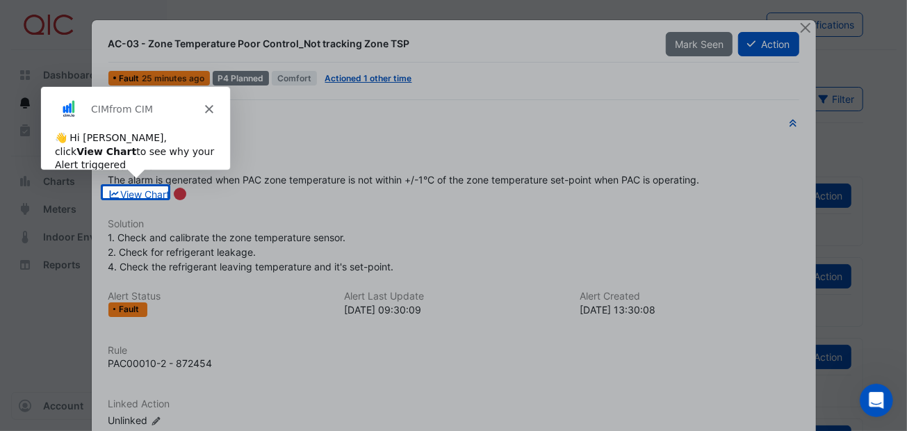
click at [211, 106] on icon "Close" at bounding box center [208, 108] width 8 height 8
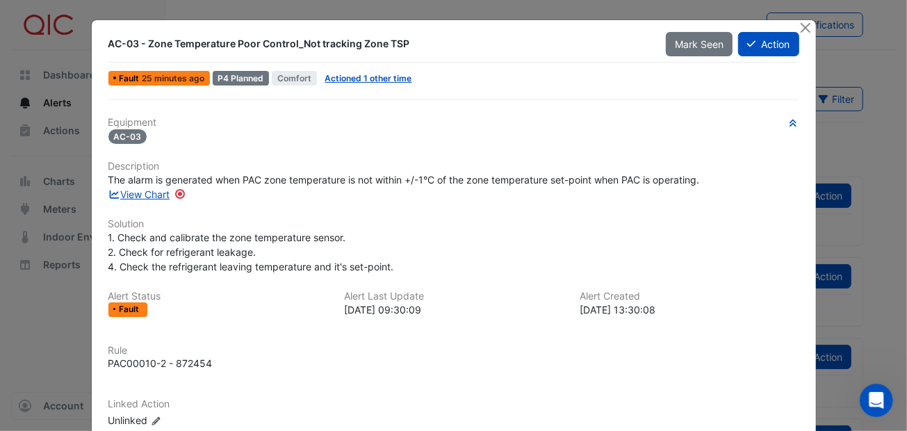
click at [418, 175] on span "The alarm is generated when PAC zone temperature is not within +/-1°C of the zo…" at bounding box center [403, 180] width 591 height 12
click at [765, 40] on button "Action" at bounding box center [768, 44] width 60 height 24
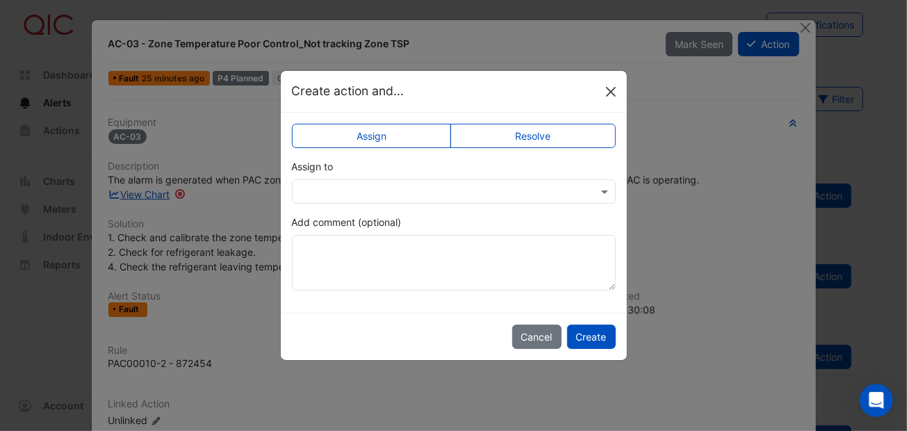
click at [604, 94] on button "Close" at bounding box center [610, 91] width 21 height 21
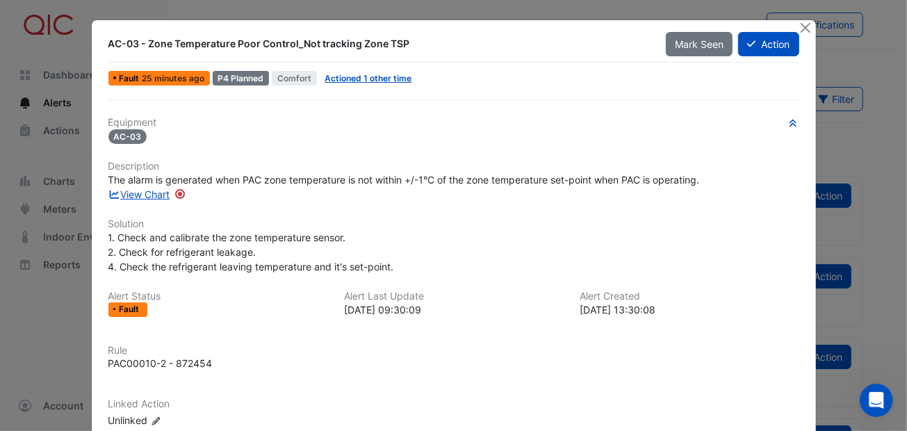
click at [418, 177] on span "The alarm is generated when PAC zone temperature is not within +/-1°C of the zo…" at bounding box center [403, 180] width 591 height 12
click at [420, 177] on span "The alarm is generated when PAC zone temperature is not within +/-1°C of the zo…" at bounding box center [403, 180] width 591 height 12
click at [762, 40] on button "Action" at bounding box center [768, 44] width 60 height 24
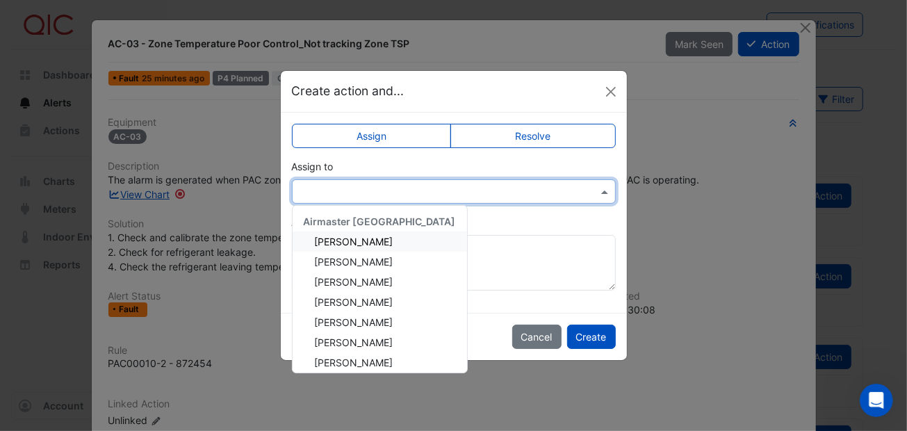
click at [605, 192] on span at bounding box center [606, 191] width 17 height 15
click at [360, 241] on span "Adam Surr" at bounding box center [354, 242] width 79 height 12
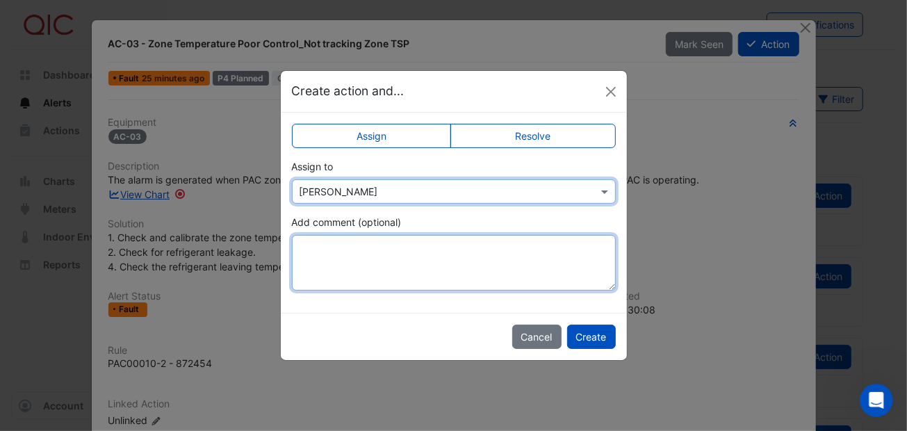
click at [331, 240] on textarea "Add comment (optional)" at bounding box center [454, 263] width 324 height 56
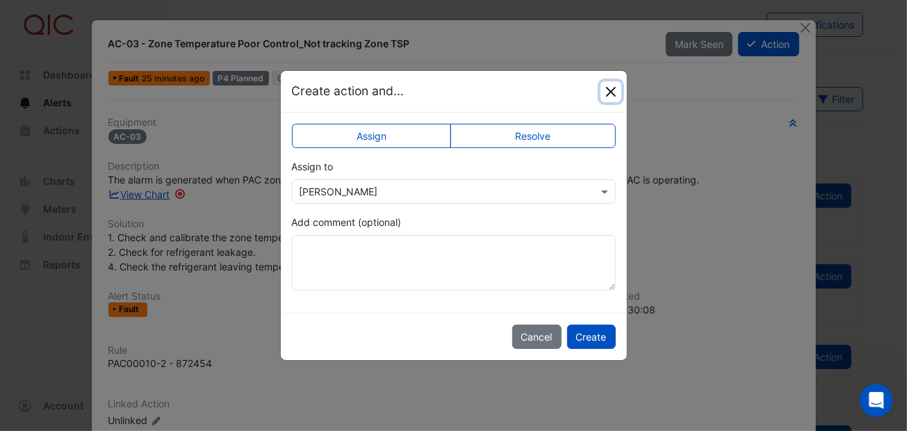
click at [607, 88] on button "Close" at bounding box center [610, 91] width 21 height 21
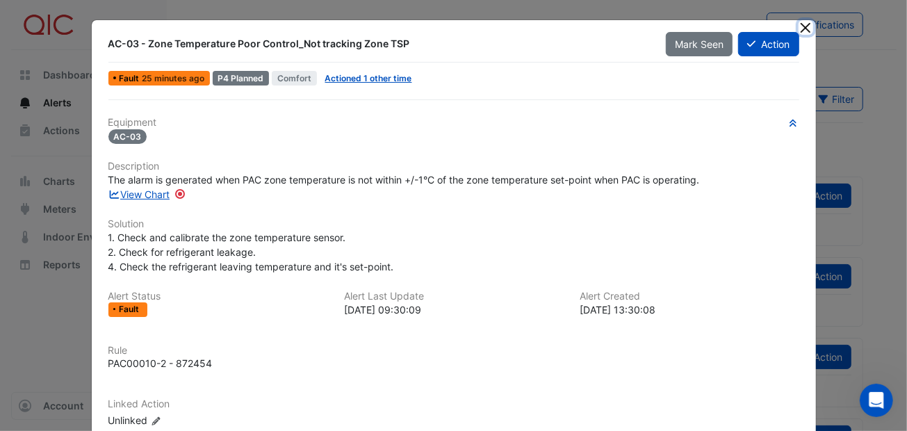
click at [801, 22] on button "Close" at bounding box center [805, 27] width 15 height 15
click at [542, 230] on div "1. Check and calibrate the zone temperature sensor. 2. Check for refrigerant le…" at bounding box center [453, 252] width 691 height 44
click at [762, 43] on button "Action" at bounding box center [768, 44] width 60 height 24
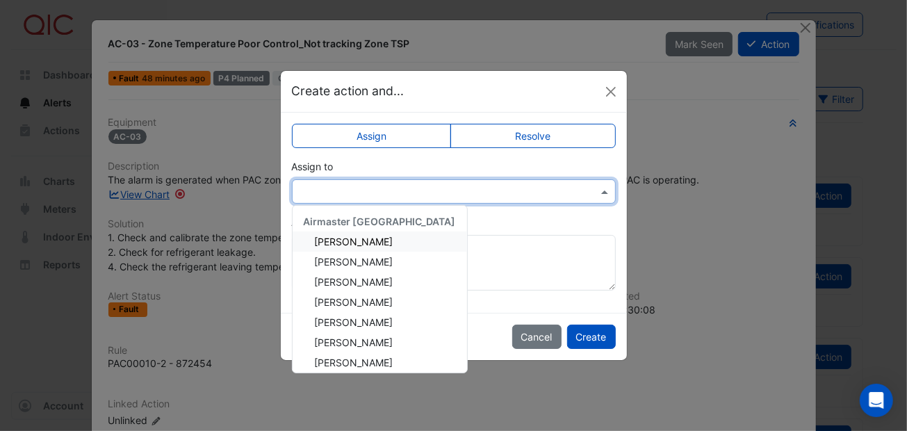
click at [605, 190] on span at bounding box center [606, 191] width 17 height 15
click at [348, 240] on span "Adam Surr" at bounding box center [354, 242] width 79 height 12
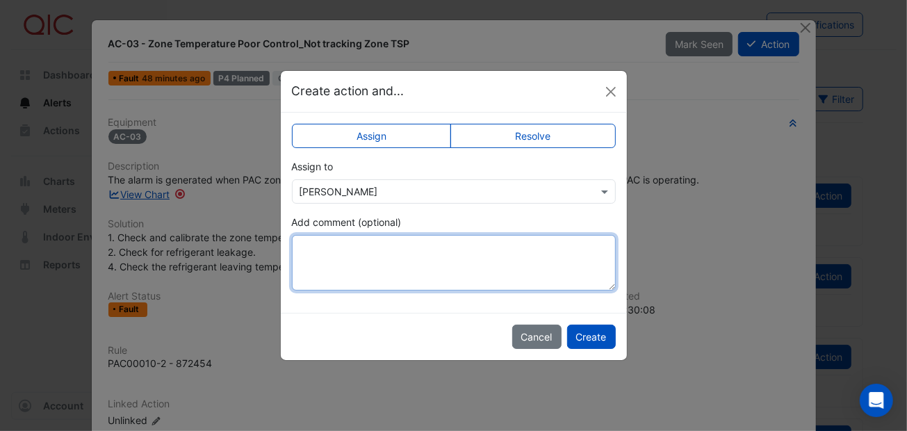
click at [310, 249] on textarea "Add comment (optional)" at bounding box center [454, 263] width 324 height 56
click at [311, 246] on textarea "Add comment (optional)" at bounding box center [454, 263] width 324 height 56
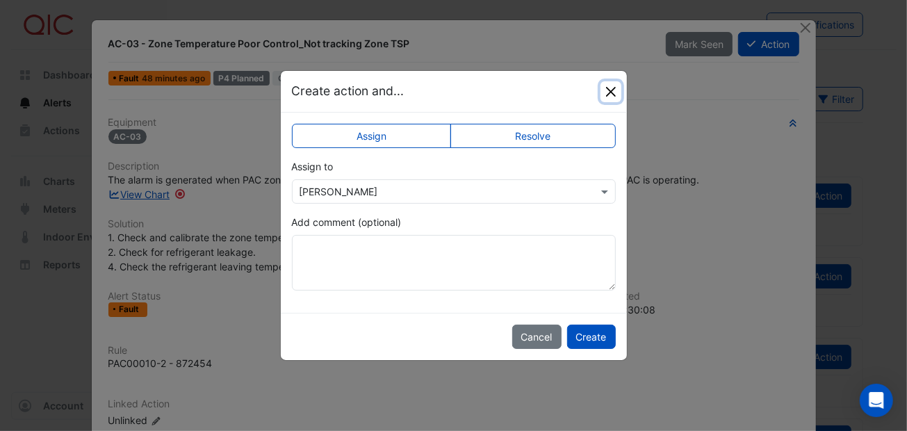
click at [613, 88] on button "Close" at bounding box center [610, 91] width 21 height 21
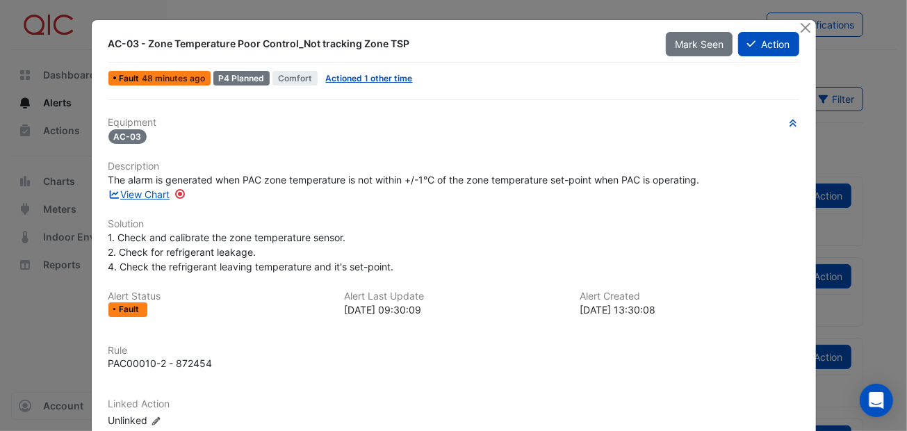
click at [469, 243] on div "1. Check and calibrate the zone temperature sensor. 2. Check for refrigerant le…" at bounding box center [453, 252] width 691 height 44
click at [366, 76] on link "Actioned 1 other time" at bounding box center [369, 78] width 87 height 10
click at [801, 24] on button "Close" at bounding box center [805, 27] width 15 height 15
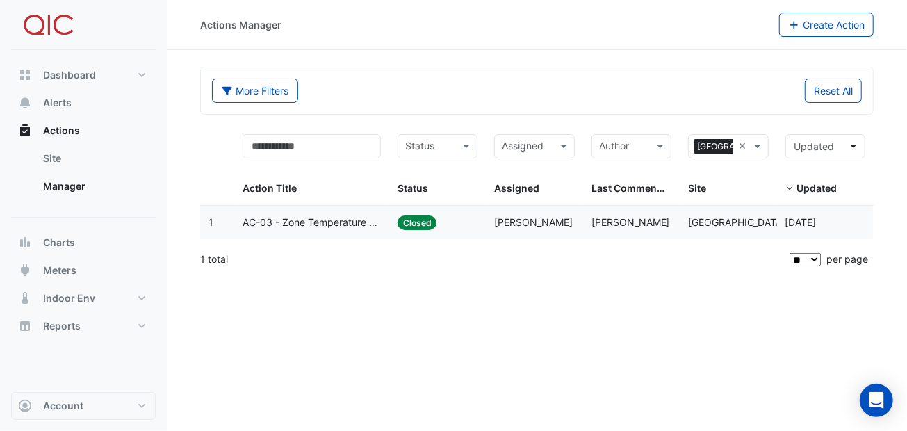
click at [278, 222] on span "AC-03 - Zone Temperature Poor Control_Not tracking Zone TSP" at bounding box center [312, 223] width 138 height 16
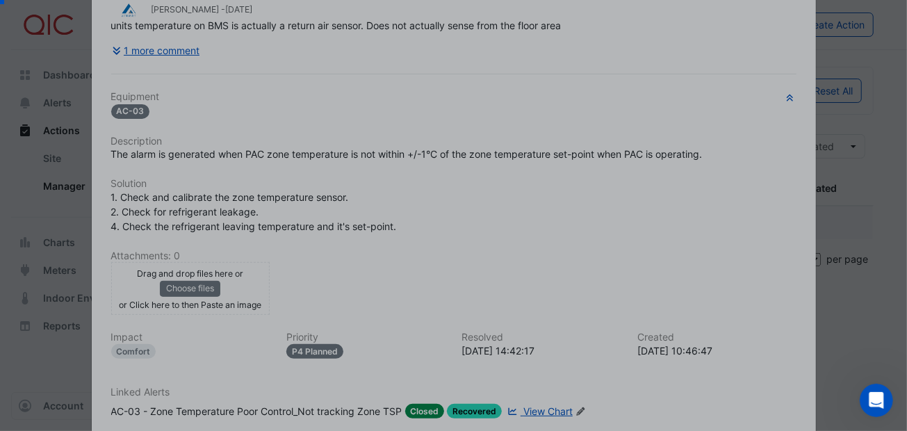
scroll to position [252, 0]
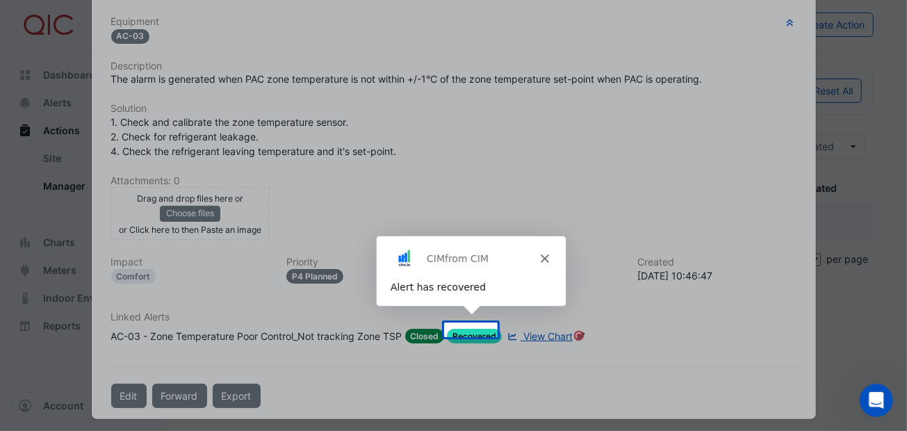
click at [357, 361] on div "Product tour overlay" at bounding box center [453, 215] width 907 height 431
click at [541, 256] on icon "Close" at bounding box center [543, 258] width 8 height 8
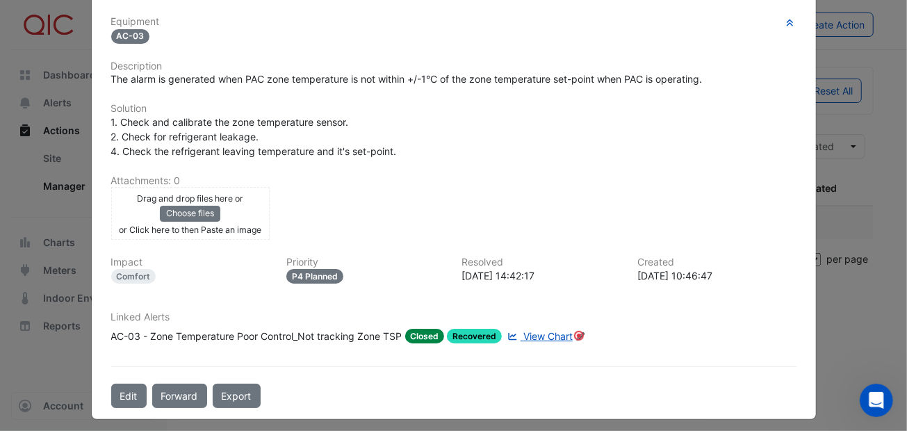
click at [439, 363] on div "Comments: 2 Show Activity Adam Surr - 3 weeks and 6 days ago units temperature …" at bounding box center [454, 126] width 702 height 564
click at [534, 330] on span "View Chart" at bounding box center [547, 336] width 49 height 12
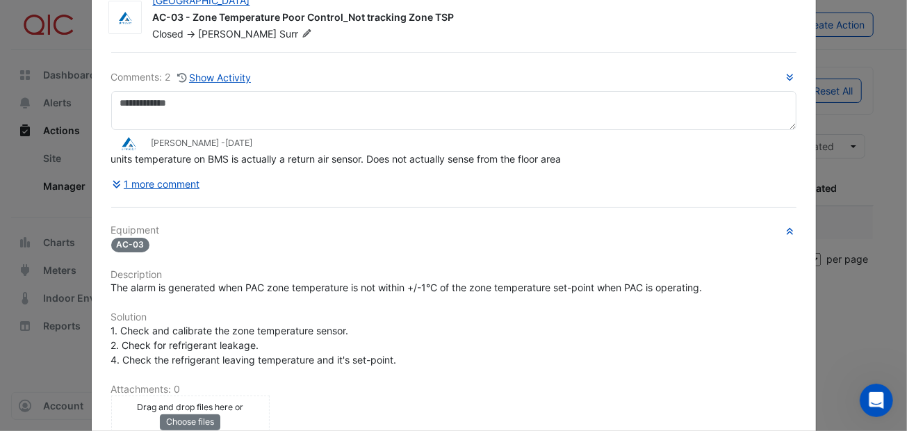
scroll to position [0, 0]
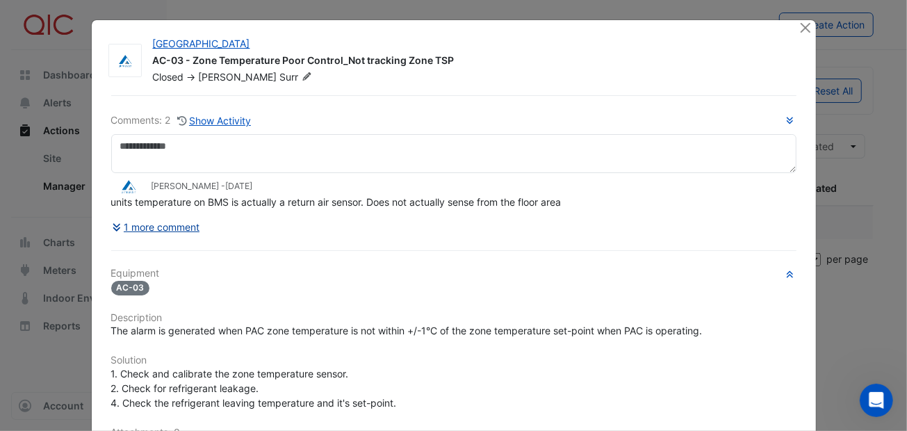
click at [153, 223] on button "1 more comment" at bounding box center [156, 227] width 90 height 24
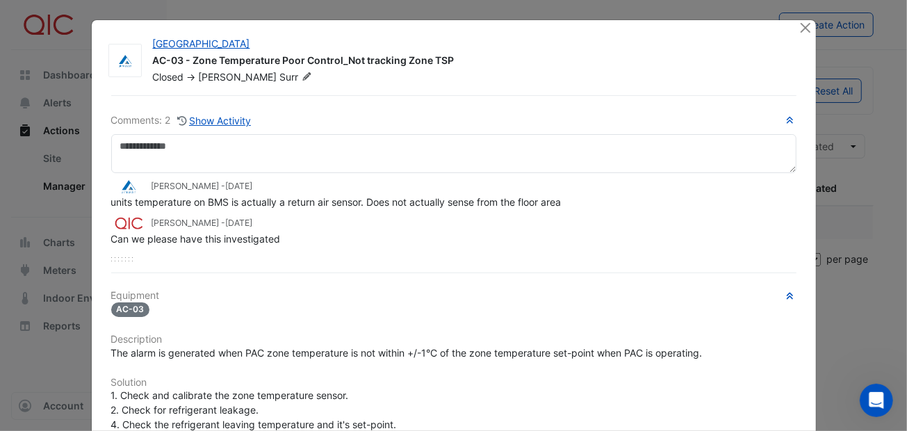
click at [266, 249] on div "Adam Surr - 3 weeks and 6 days ago units temperature on BMS is actually a retur…" at bounding box center [453, 217] width 685 height 88
click at [346, 263] on div "Comments: 2 Show Activity Adam Surr - 3 weeks and 6 days ago units temperature …" at bounding box center [454, 388] width 702 height 586
click at [803, 26] on button "Close" at bounding box center [805, 27] width 15 height 15
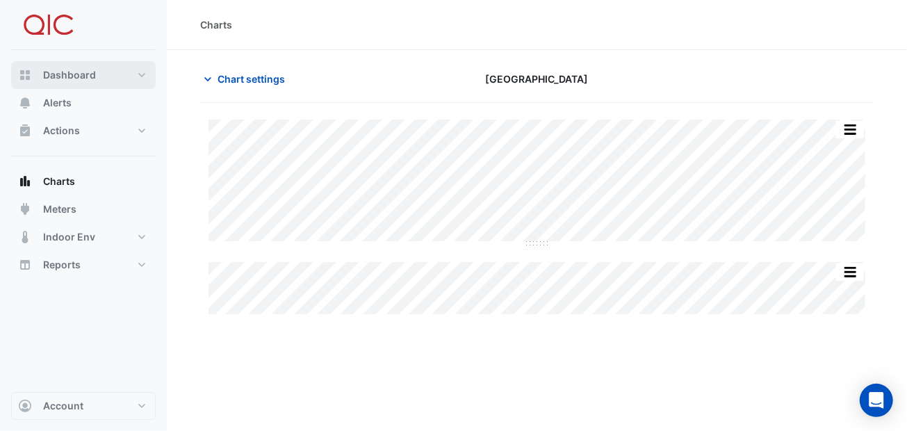
click at [36, 77] on button "Dashboard" at bounding box center [83, 75] width 145 height 28
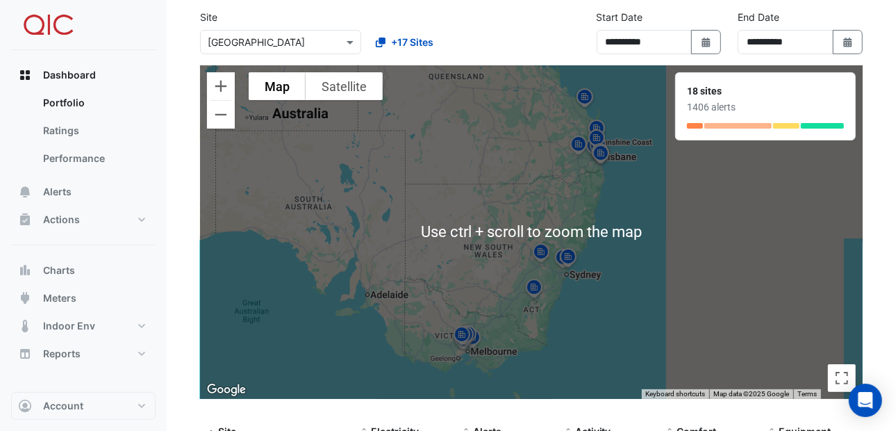
scroll to position [69, 0]
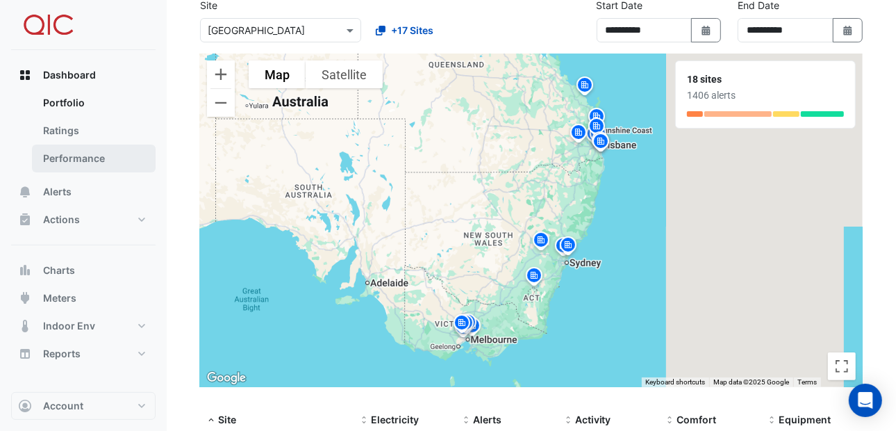
click at [70, 159] on link "Performance" at bounding box center [94, 159] width 124 height 28
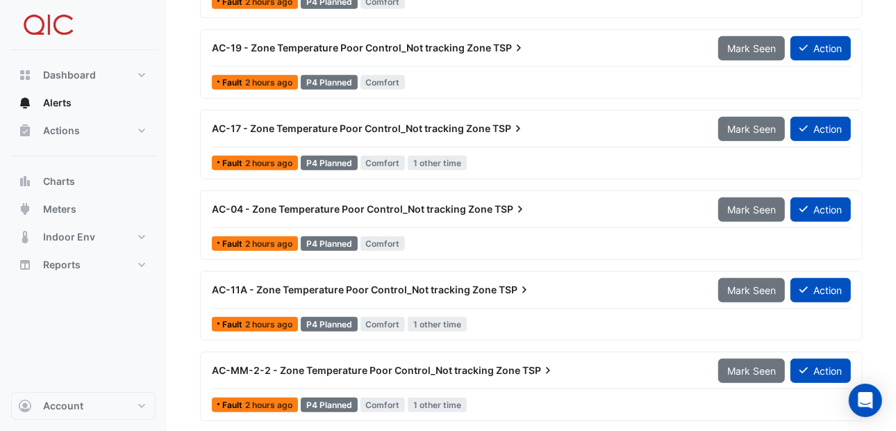
scroll to position [556, 0]
